Goal: Task Accomplishment & Management: Manage account settings

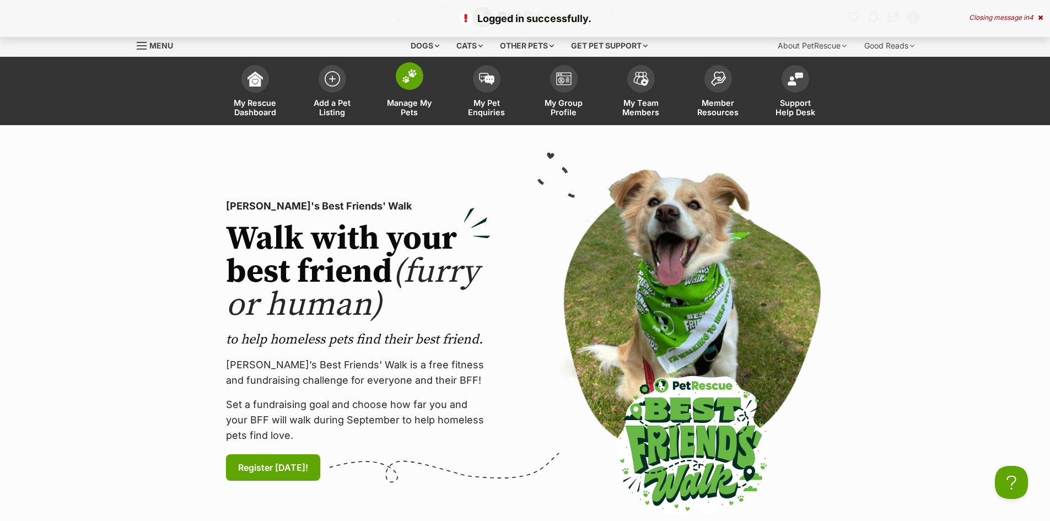
click at [414, 78] on img at bounding box center [409, 76] width 15 height 14
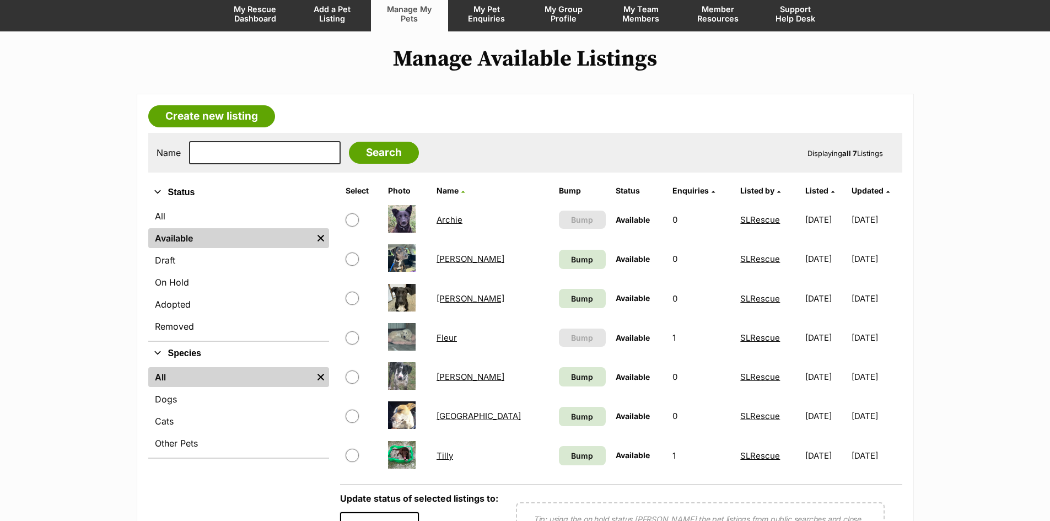
scroll to position [110, 0]
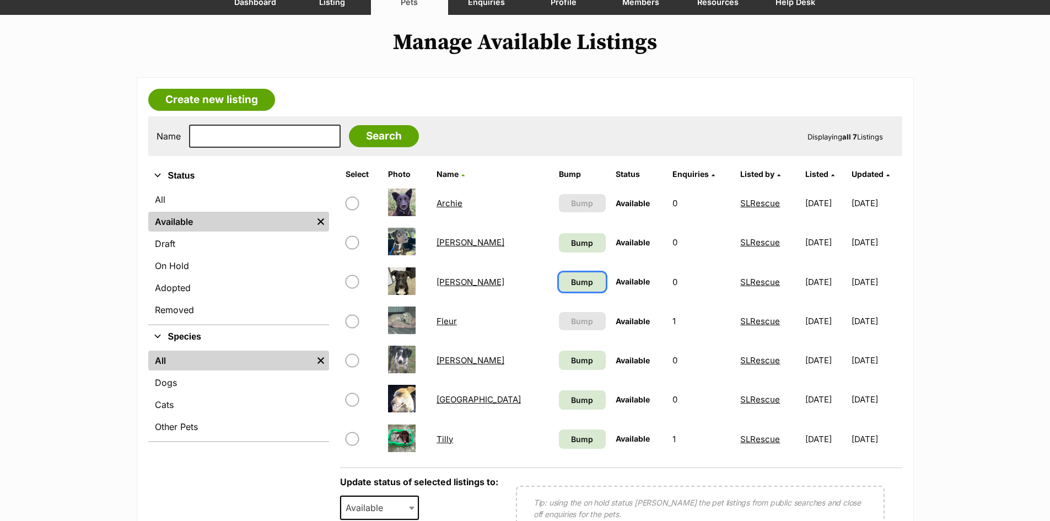
click at [571, 281] on span "Bump" at bounding box center [582, 282] width 22 height 12
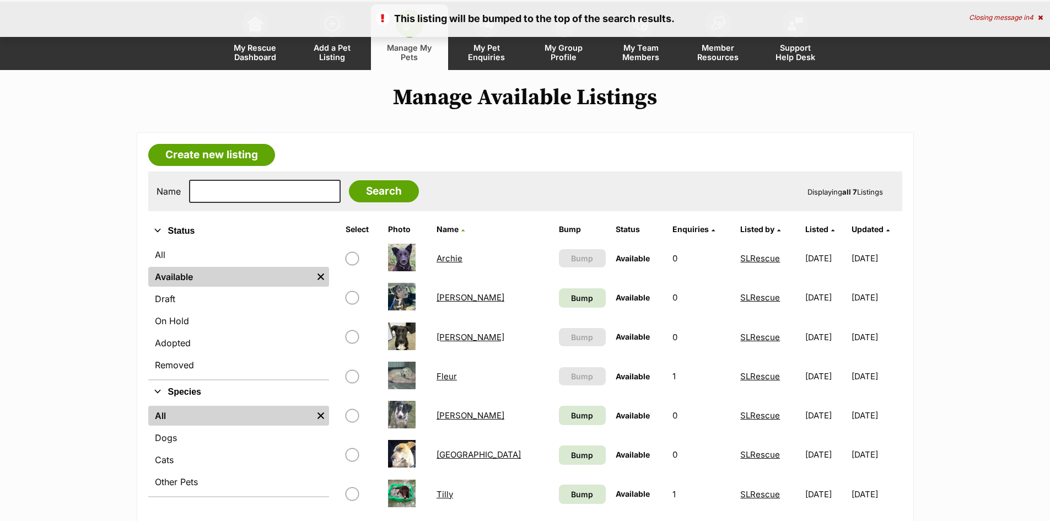
scroll to position [110, 0]
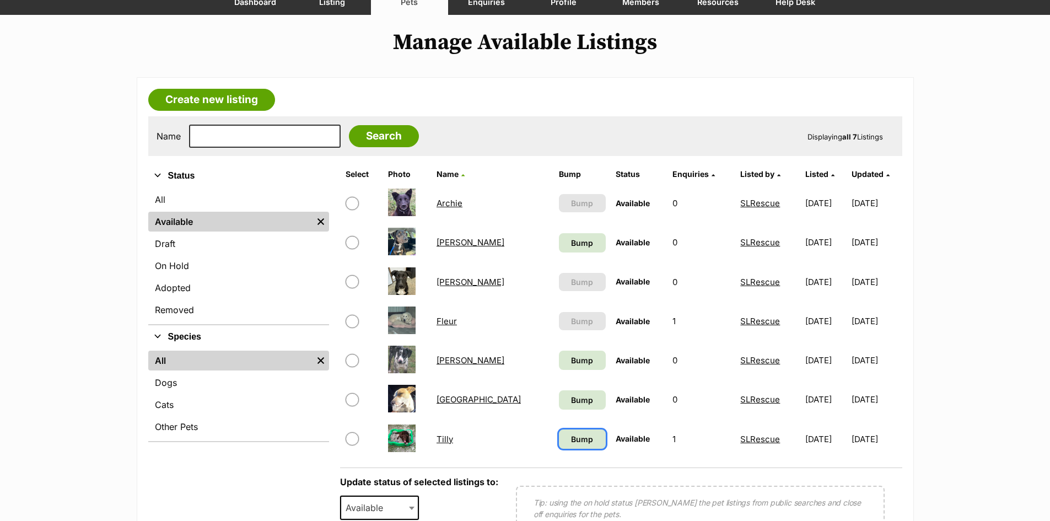
click at [571, 440] on span "Bump" at bounding box center [582, 439] width 22 height 12
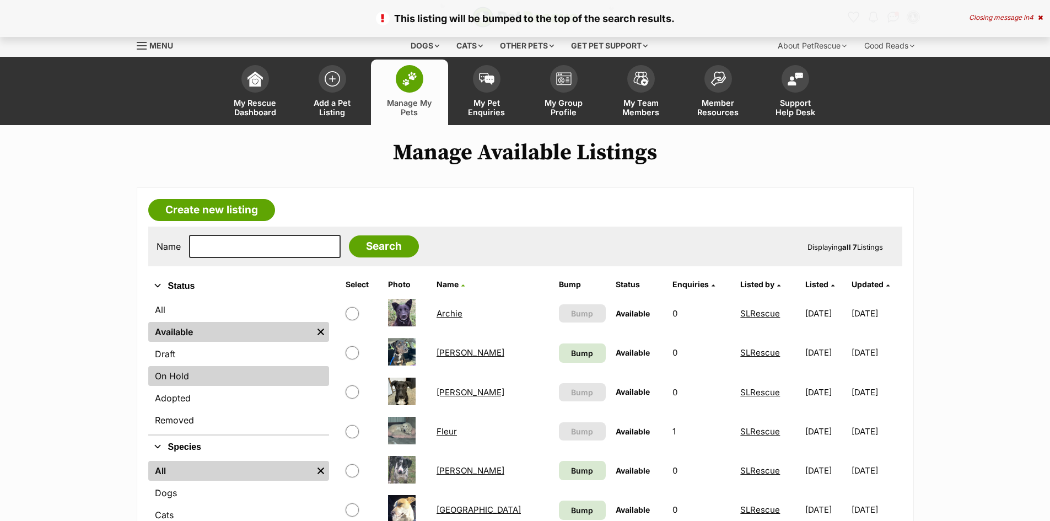
click at [195, 375] on link "On Hold" at bounding box center [238, 376] width 181 height 20
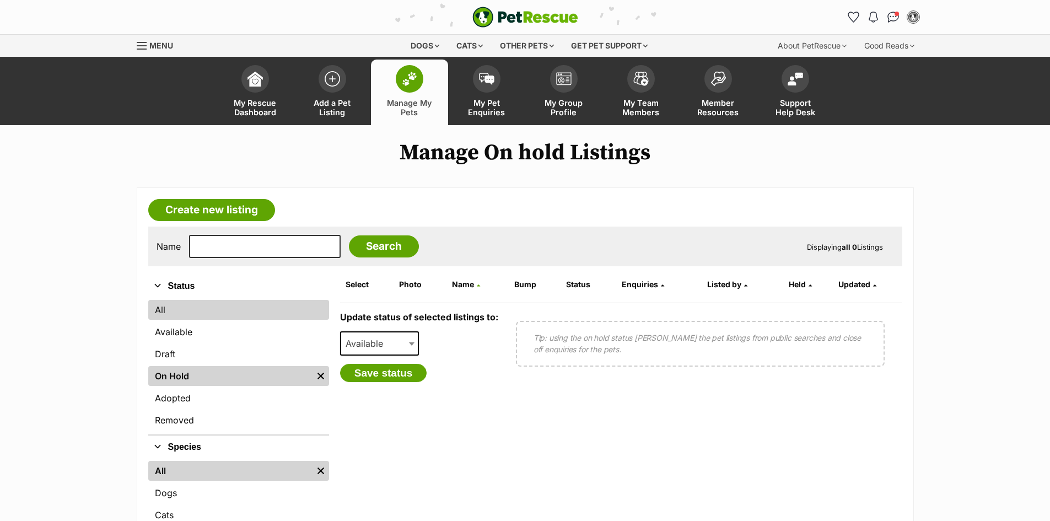
click at [162, 310] on link "All" at bounding box center [238, 310] width 181 height 20
click at [169, 333] on link "Available" at bounding box center [238, 332] width 181 height 20
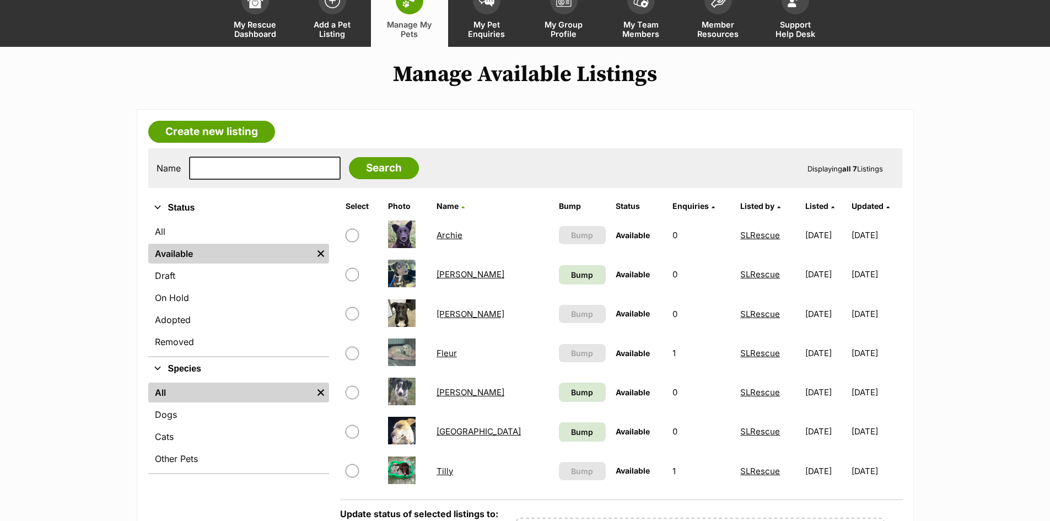
scroll to position [110, 0]
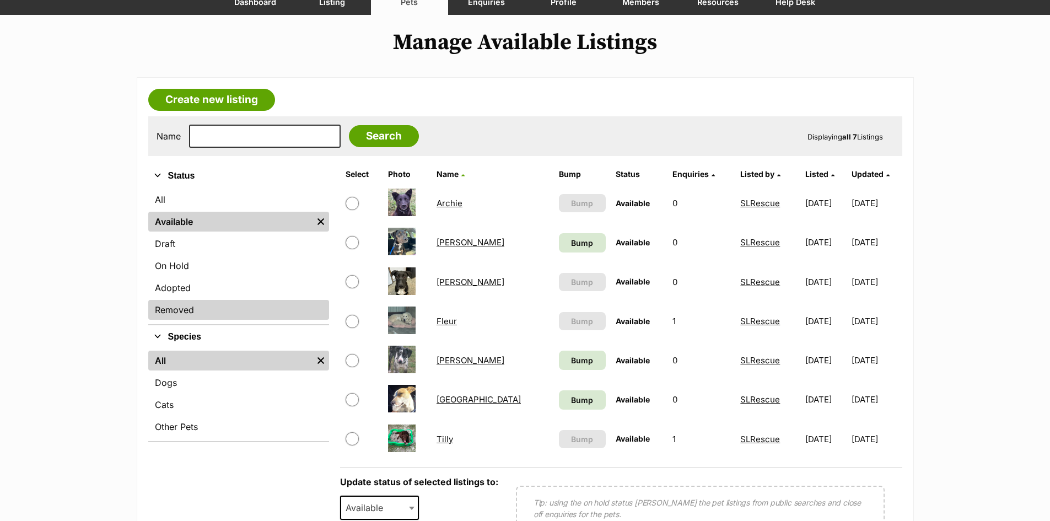
click at [174, 308] on link "Removed" at bounding box center [238, 310] width 181 height 20
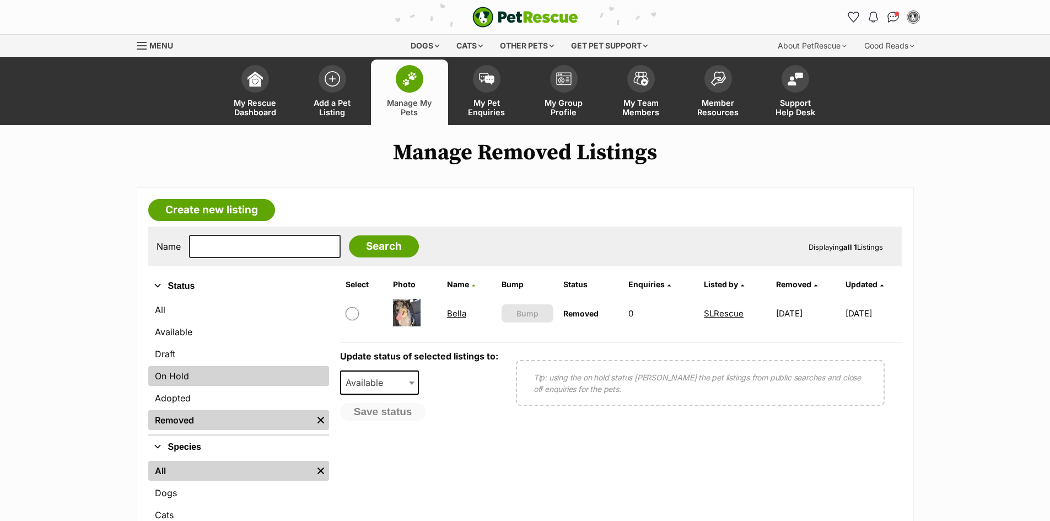
click at [178, 374] on link "On Hold" at bounding box center [238, 376] width 181 height 20
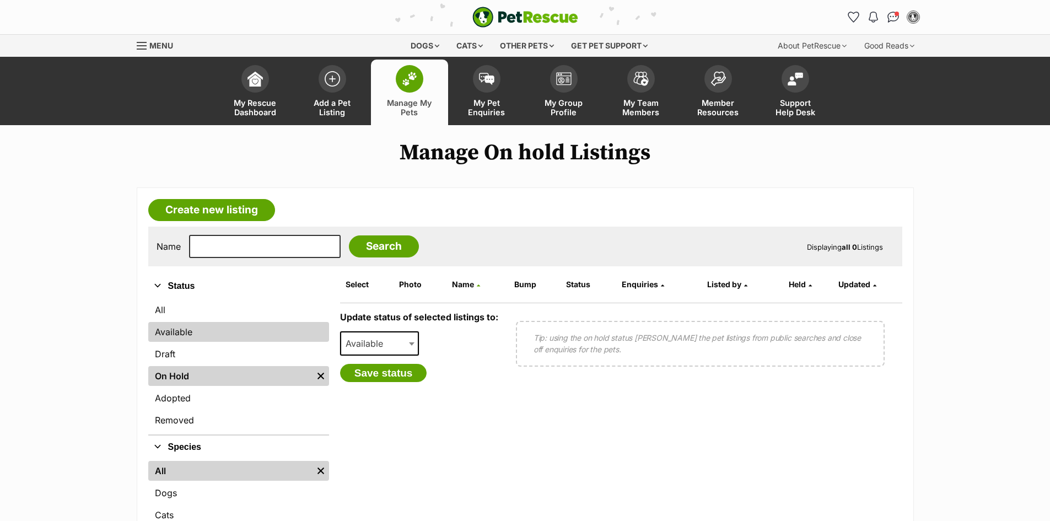
click at [173, 329] on link "Available" at bounding box center [238, 332] width 181 height 20
